Goal: Browse casually

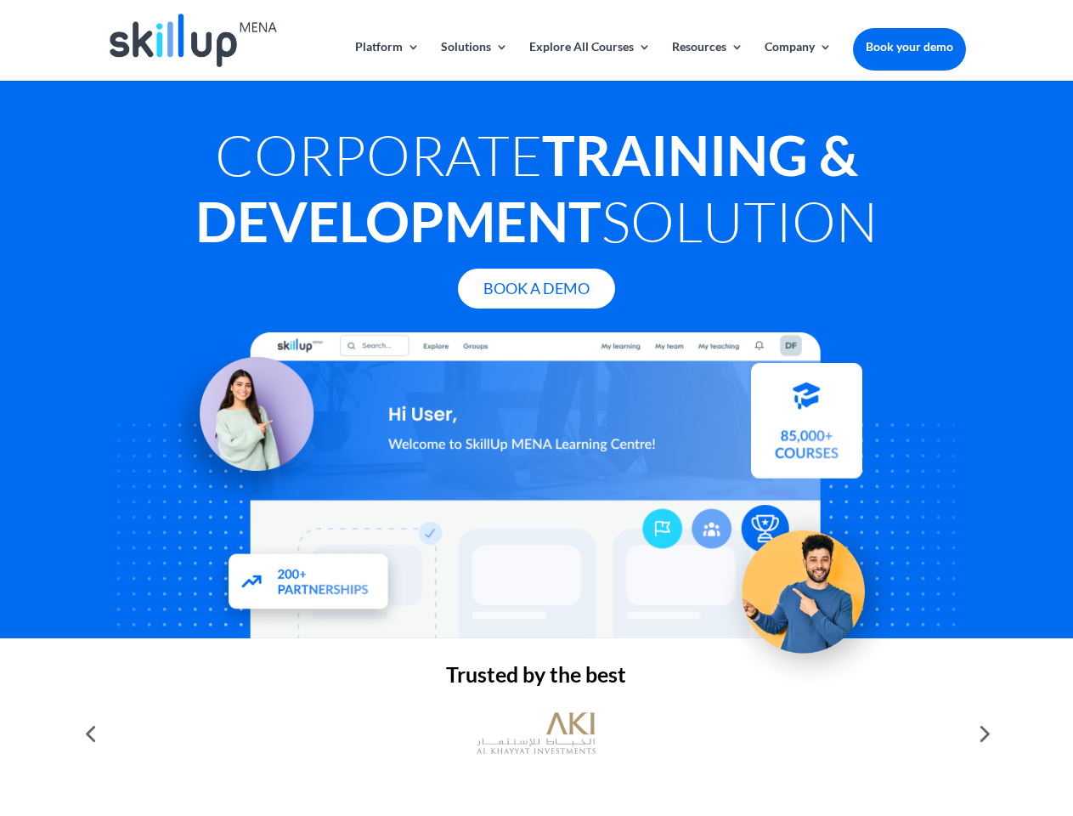
click at [536, 408] on div at bounding box center [536, 485] width 858 height 306
click at [473, 60] on link "Solutions" at bounding box center [474, 61] width 67 height 40
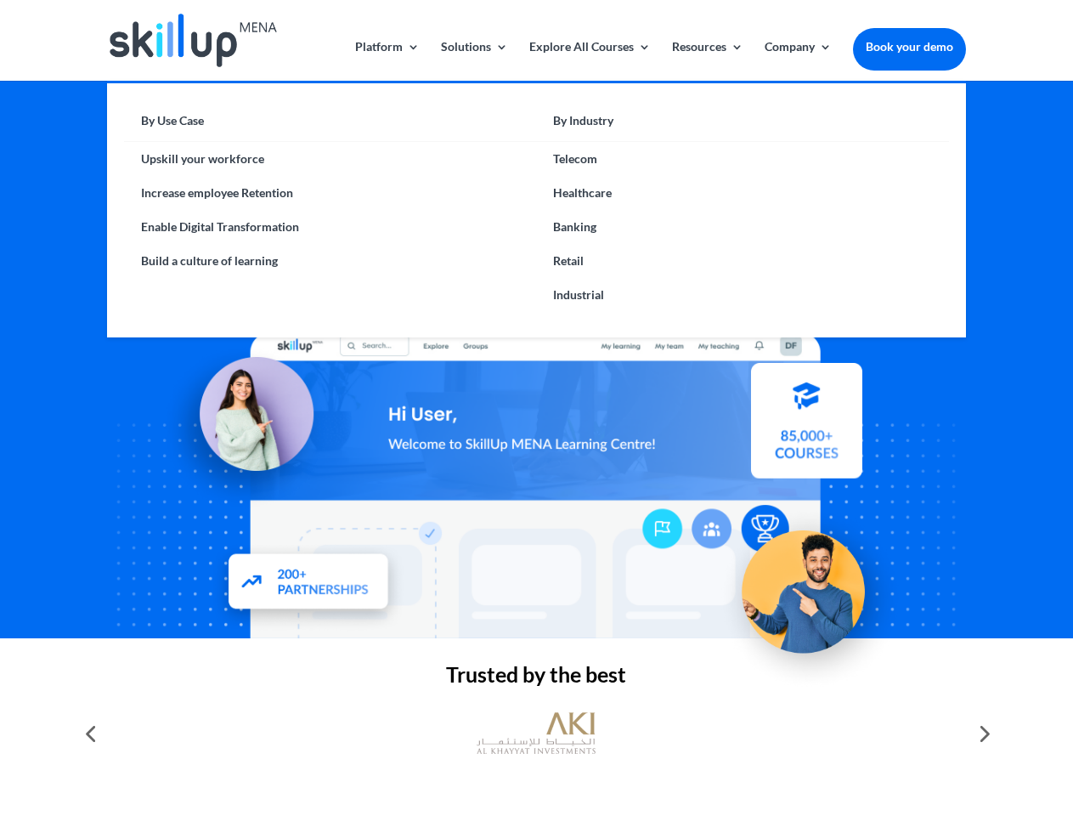
click at [589, 60] on link "Explore All Courses" at bounding box center [589, 61] width 121 height 40
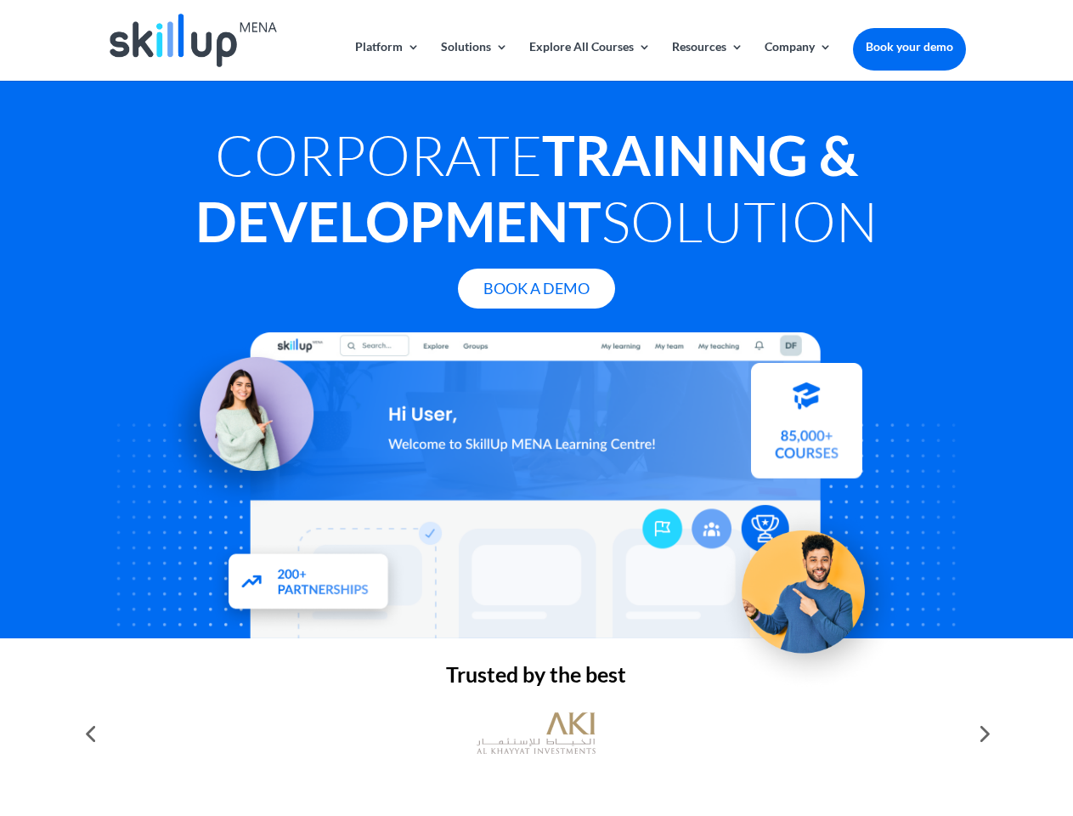
click at [706, 60] on link "Resources" at bounding box center [707, 61] width 71 height 40
click at [798, 60] on link "Company" at bounding box center [798, 61] width 67 height 40
click at [536, 733] on img at bounding box center [536, 732] width 119 height 59
